Goal: Information Seeking & Learning: Learn about a topic

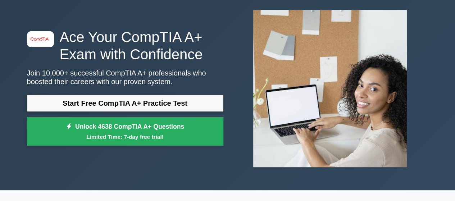
scroll to position [36, 0]
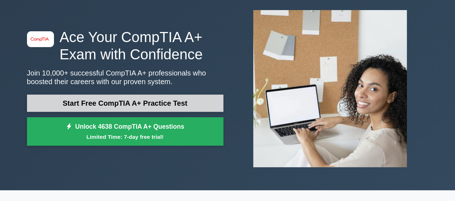
click at [151, 105] on link "Start Free CompTIA A+ Practice Test" at bounding box center [125, 103] width 197 height 17
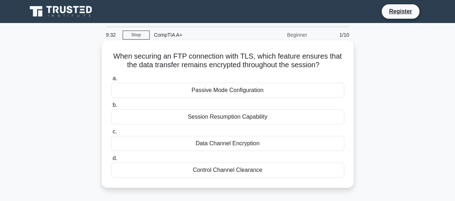
click at [229, 144] on div "Data Channel Encryption" at bounding box center [227, 143] width 233 height 15
click at [111, 134] on input "c. Data Channel Encryption" at bounding box center [111, 132] width 0 height 5
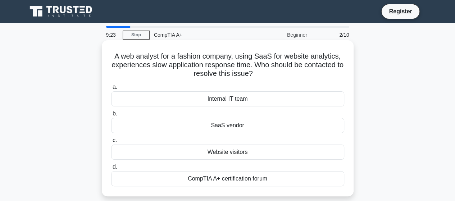
click at [213, 100] on div "Internal IT team" at bounding box center [227, 98] width 233 height 15
click at [111, 90] on input "a. Internal IT team" at bounding box center [111, 87] width 0 height 5
